Goal: Task Accomplishment & Management: Manage account settings

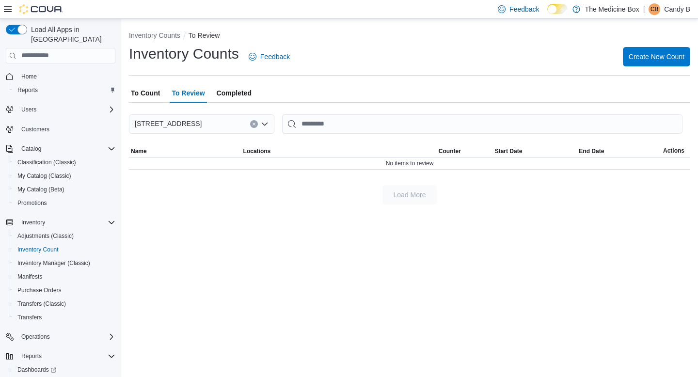
click at [240, 94] on span "Completed" at bounding box center [234, 92] width 35 height 19
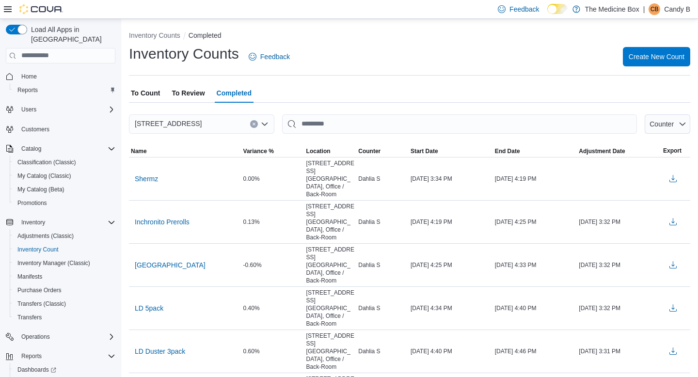
click at [149, 88] on span "To Count" at bounding box center [145, 92] width 29 height 19
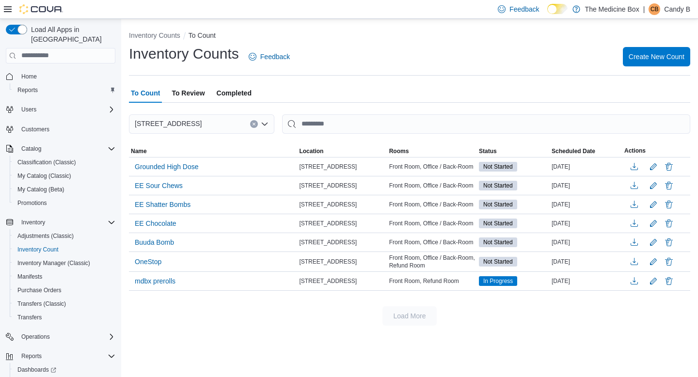
click at [194, 94] on span "To Review" at bounding box center [188, 92] width 33 height 19
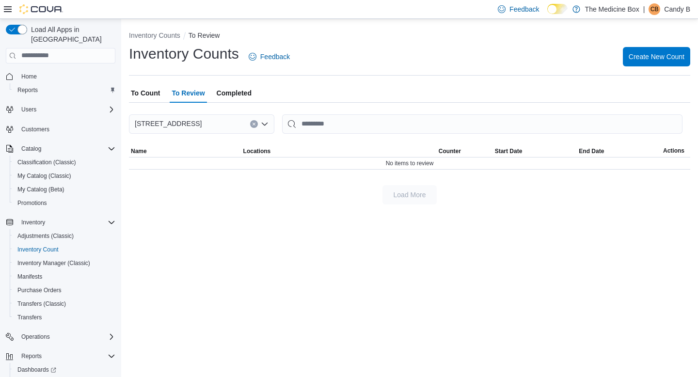
click at [242, 96] on span "Completed" at bounding box center [234, 92] width 35 height 19
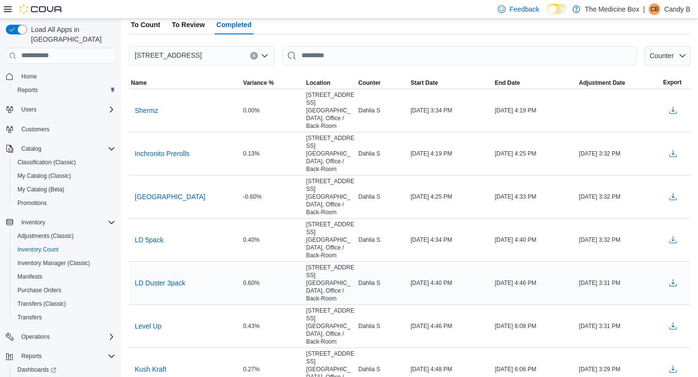
scroll to position [70, 0]
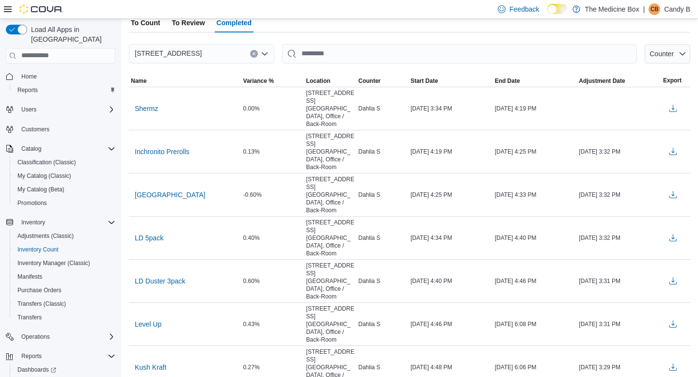
click at [183, 27] on span "To Review" at bounding box center [188, 22] width 33 height 19
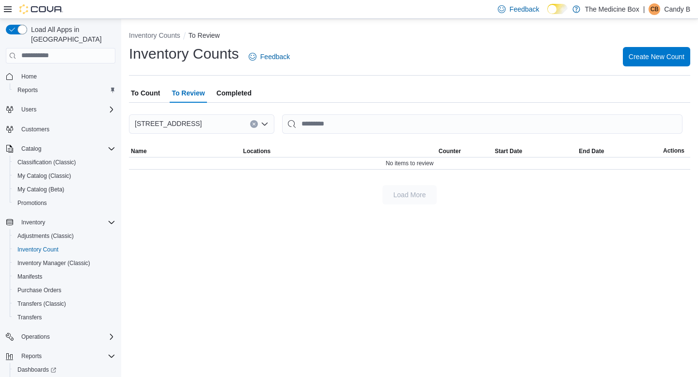
click at [144, 94] on span "To Count" at bounding box center [145, 92] width 29 height 19
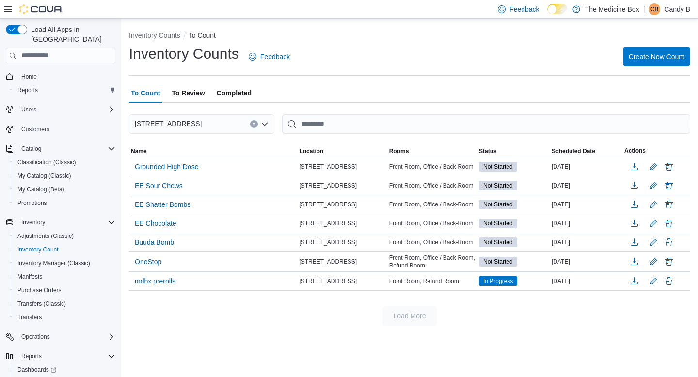
click at [185, 102] on span "To Review" at bounding box center [188, 92] width 33 height 19
